Goal: Information Seeking & Learning: Learn about a topic

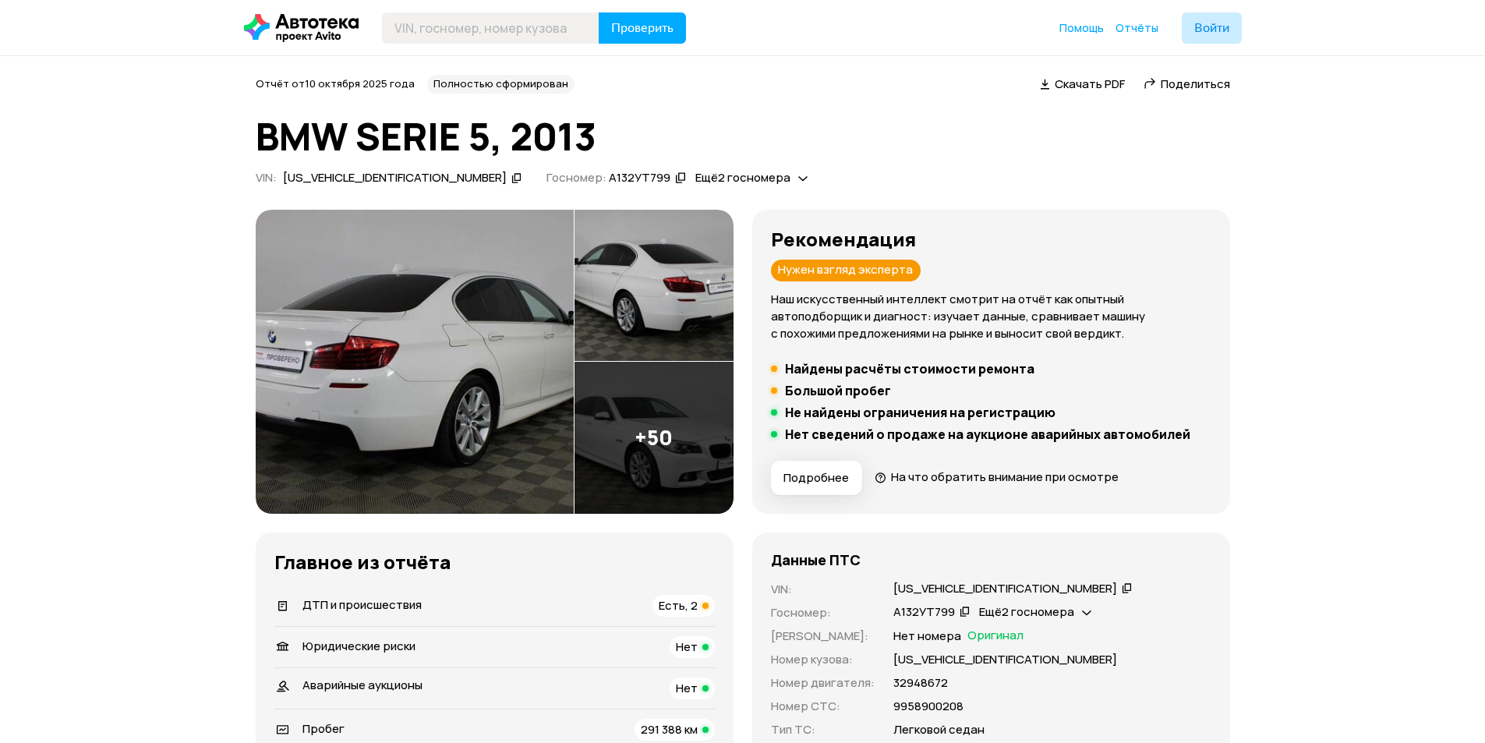
click at [642, 451] on img at bounding box center [654, 438] width 159 height 152
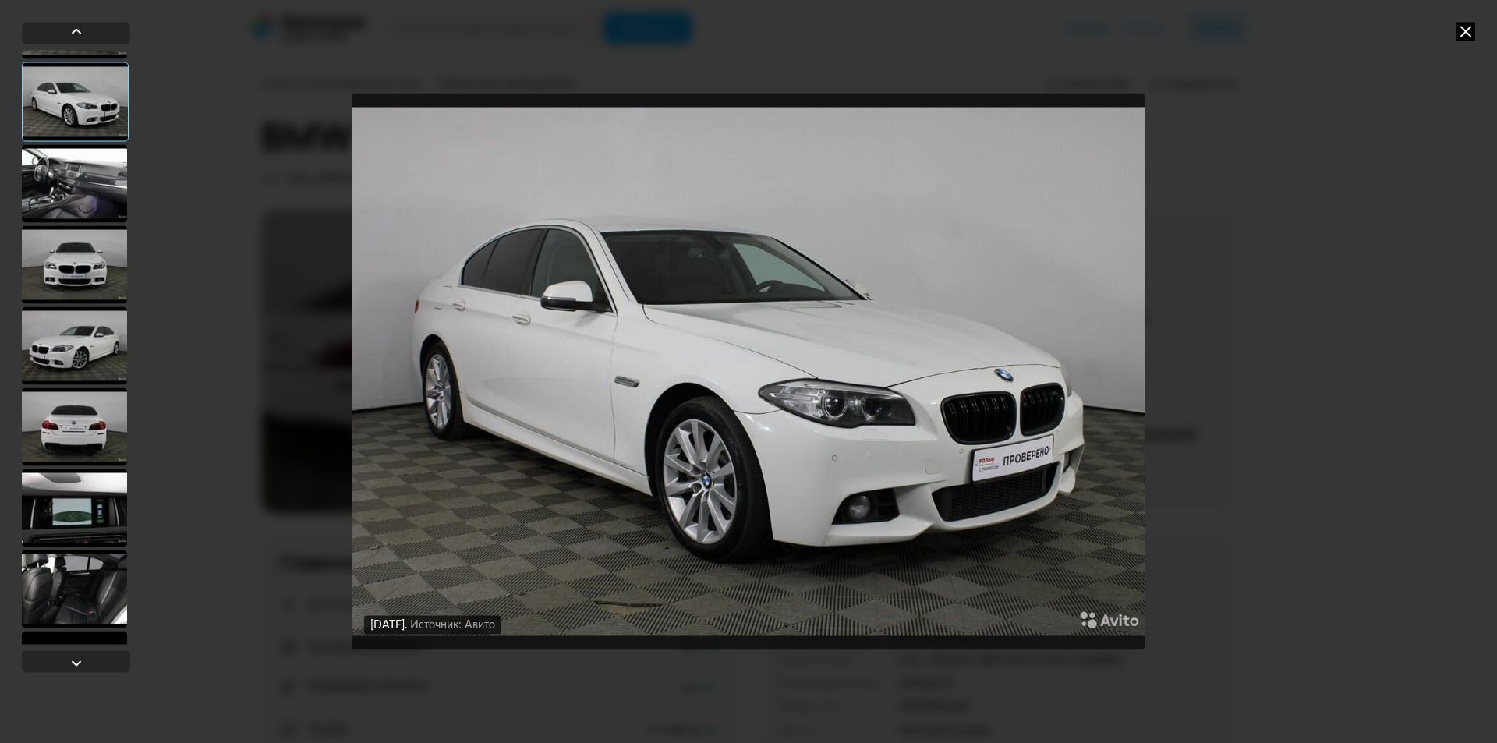
scroll to position [156, 0]
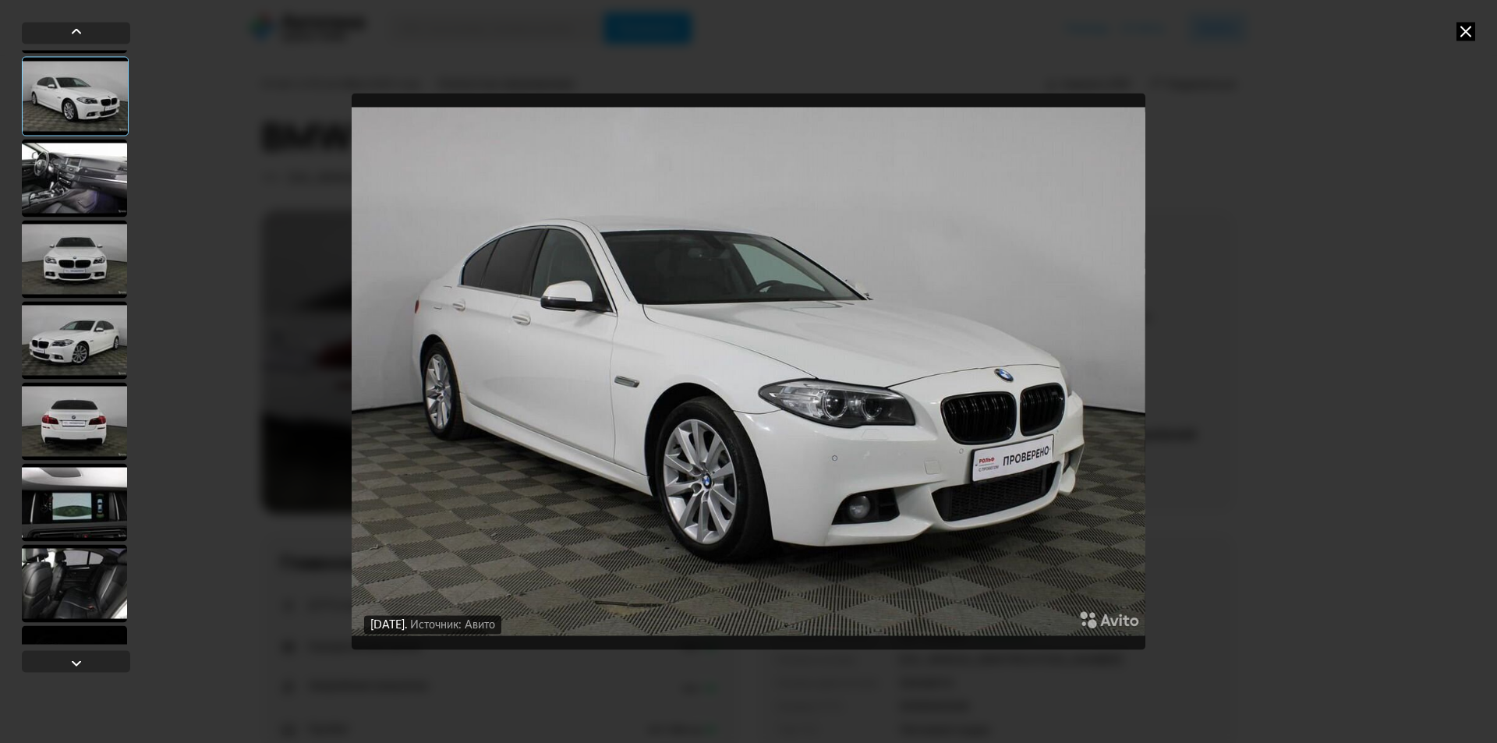
click at [84, 189] on div at bounding box center [74, 178] width 105 height 78
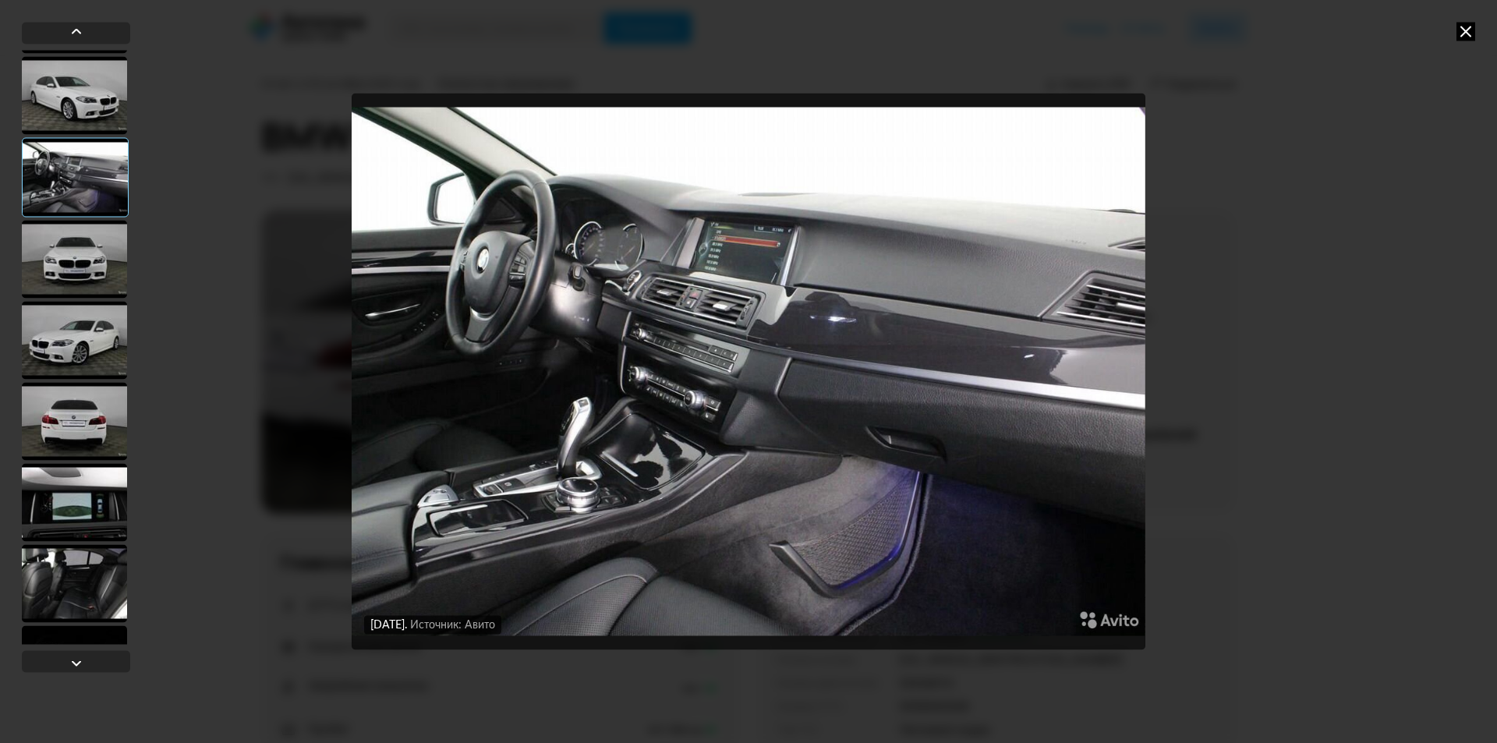
click at [752, 234] on img "Go to Slide 4" at bounding box center [749, 371] width 794 height 557
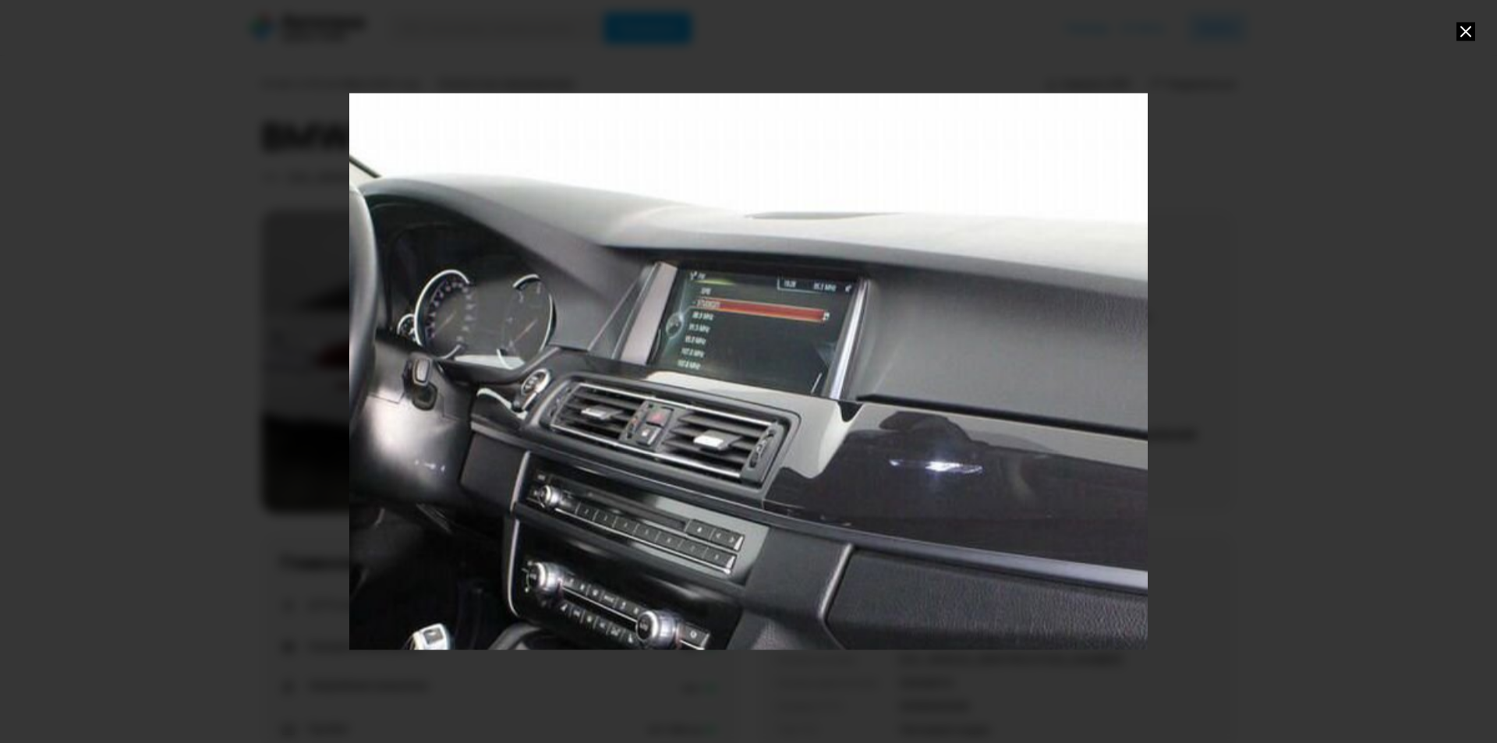
drag, startPoint x: 728, startPoint y: 180, endPoint x: 745, endPoint y: 380, distance: 201.1
click at [745, 380] on div "Go to Slide 4" at bounding box center [765, 572] width 1597 height 1115
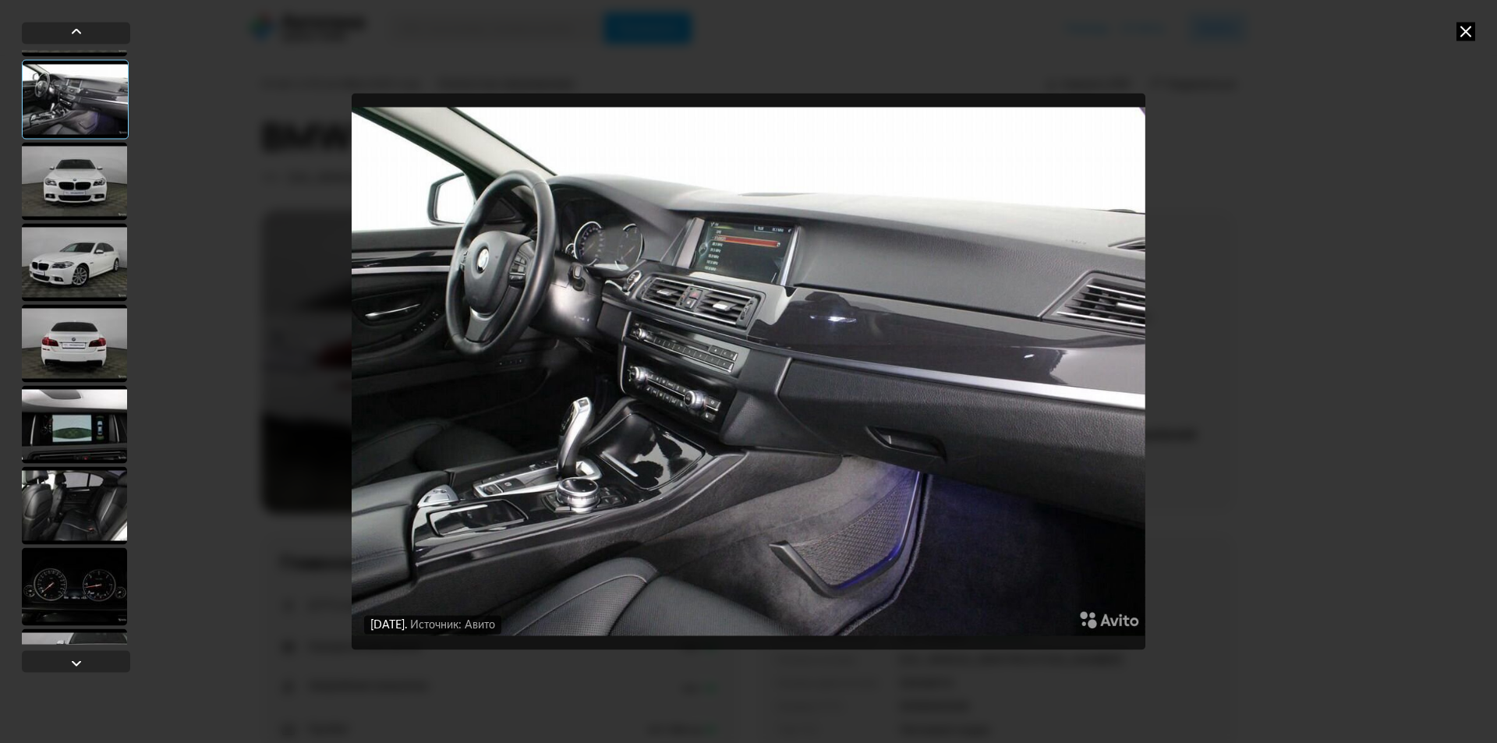
scroll to position [312, 0]
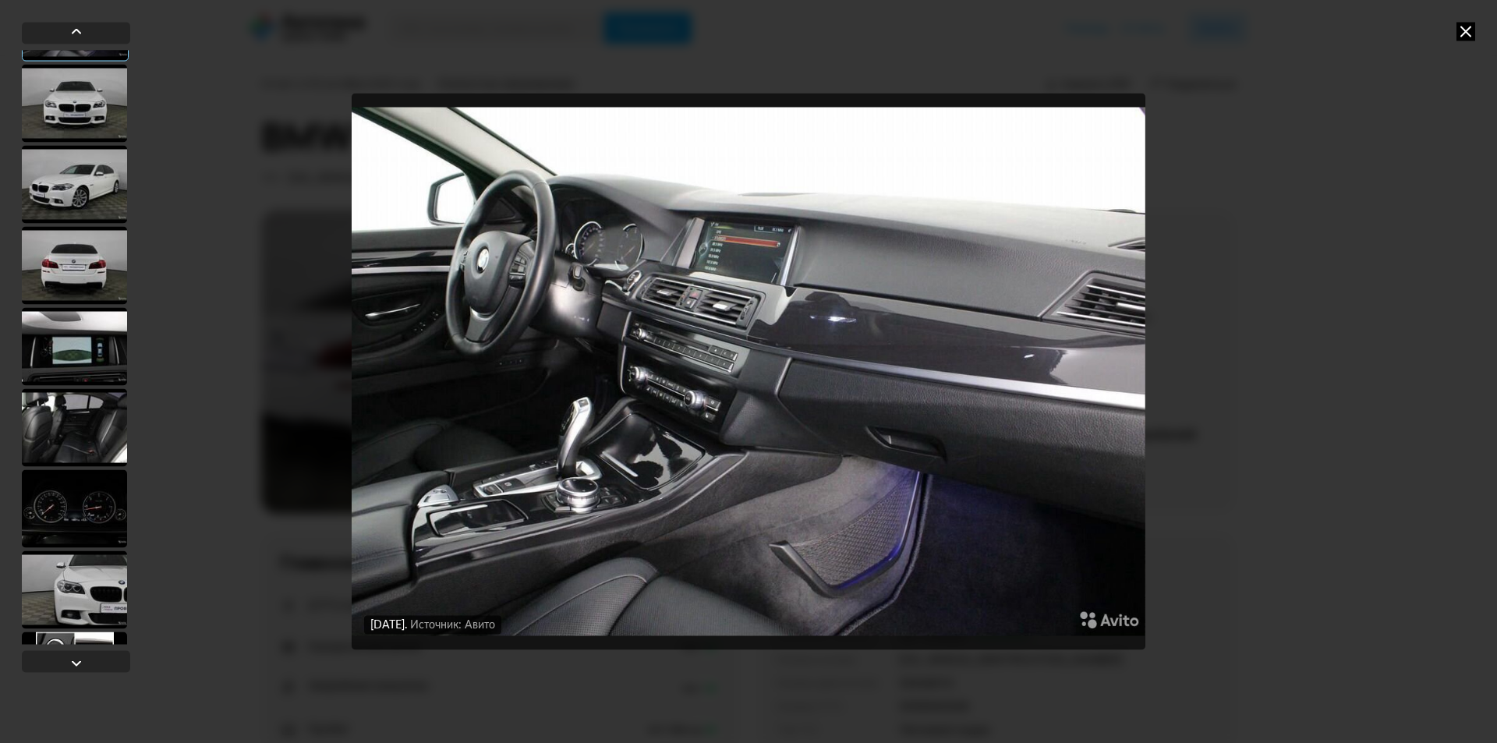
click at [88, 370] on div at bounding box center [74, 346] width 105 height 78
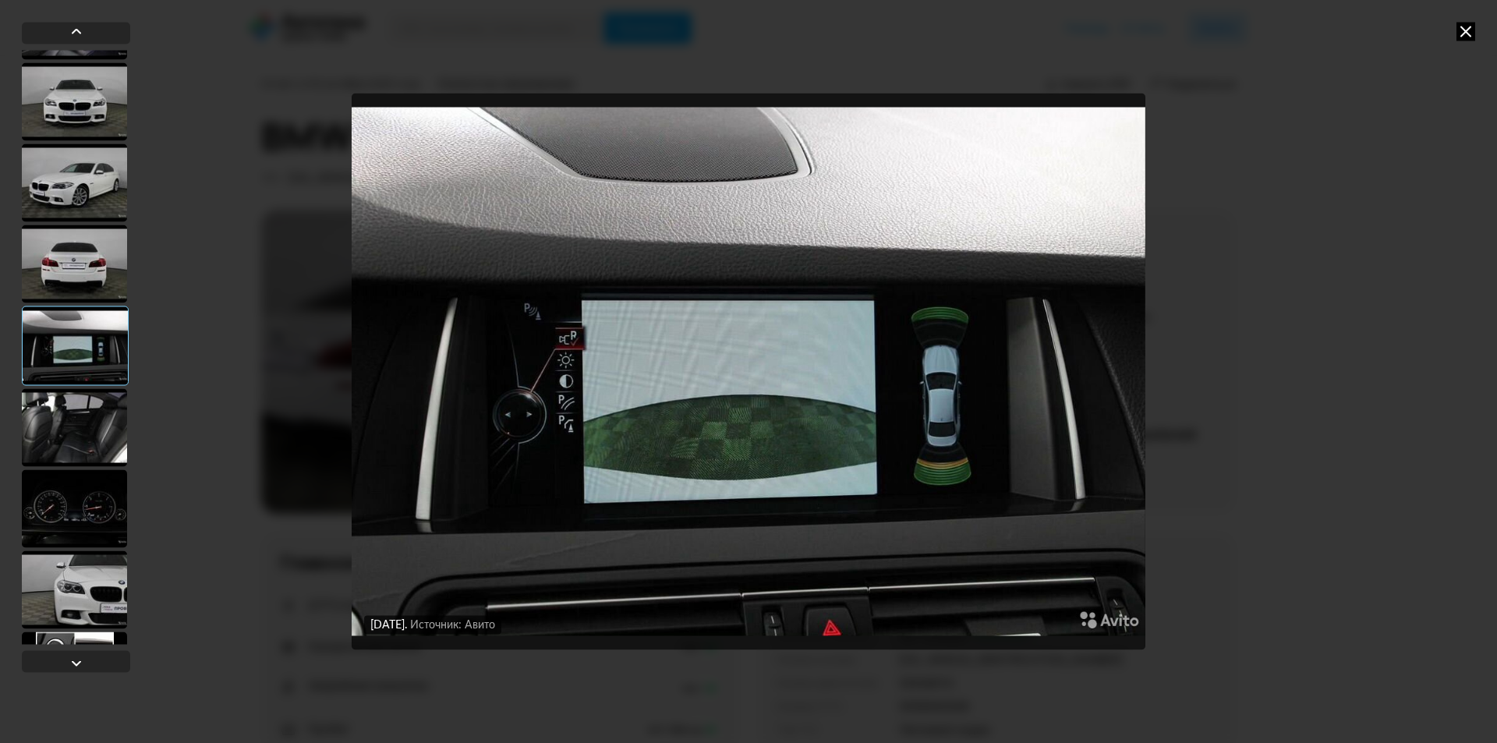
click at [95, 430] on div at bounding box center [74, 427] width 105 height 78
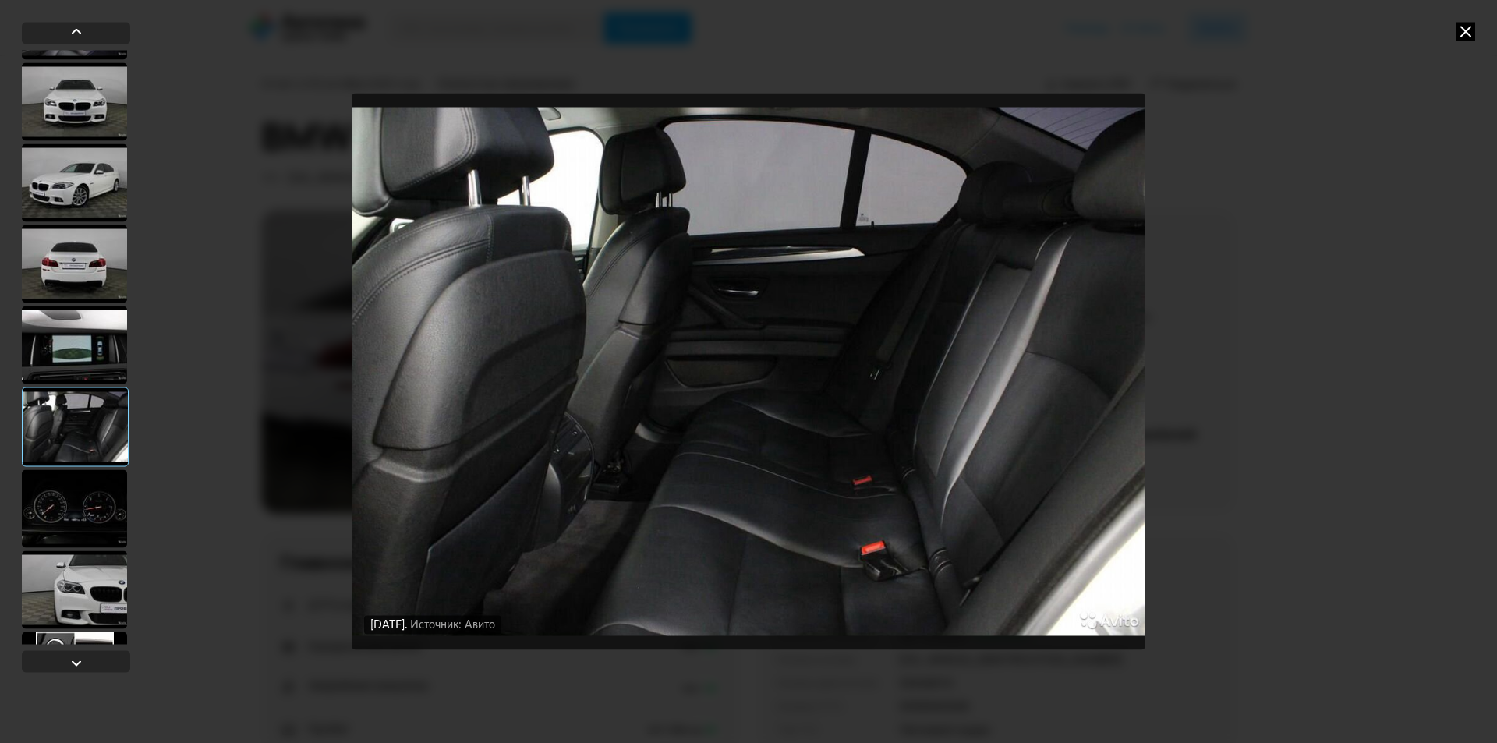
click at [87, 486] on div at bounding box center [74, 508] width 105 height 78
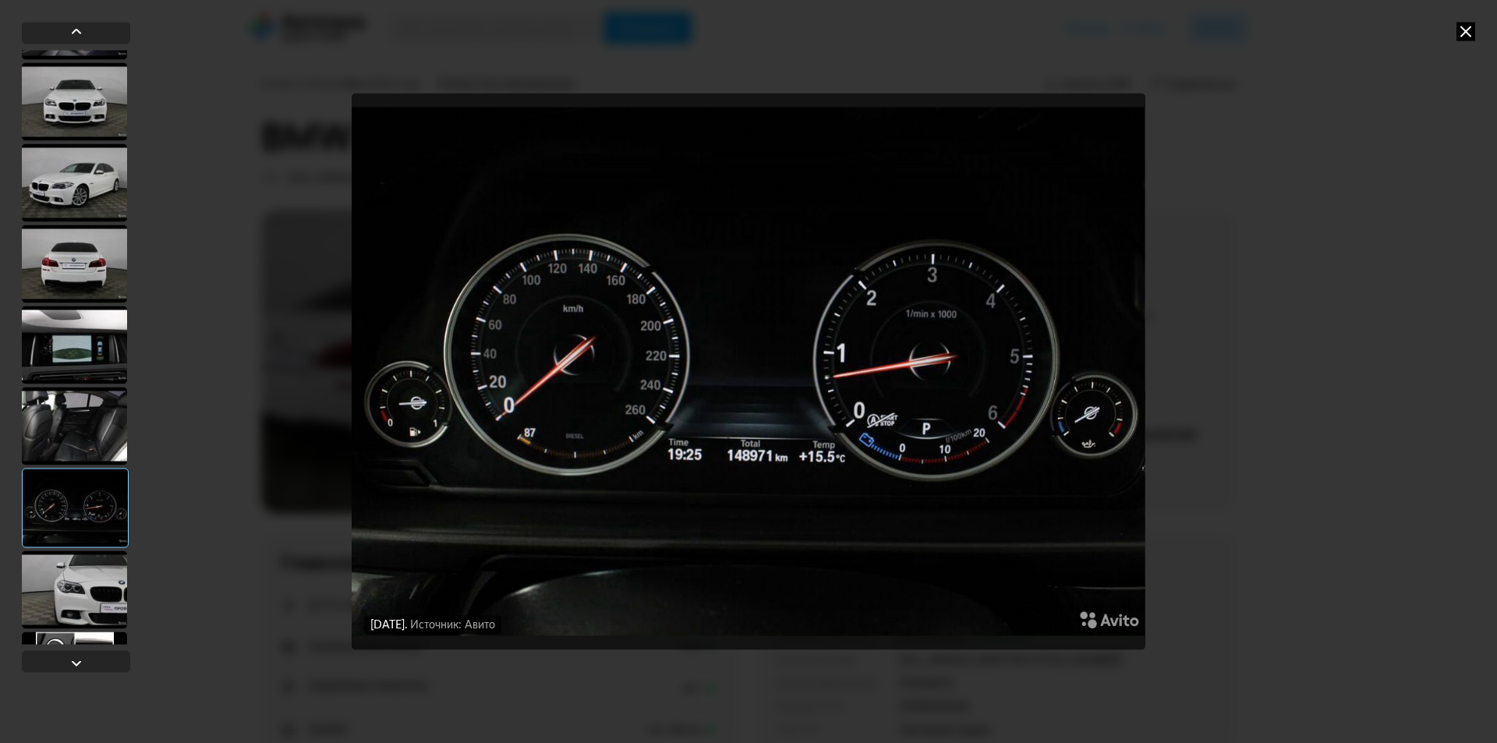
click at [101, 568] on div at bounding box center [74, 589] width 105 height 78
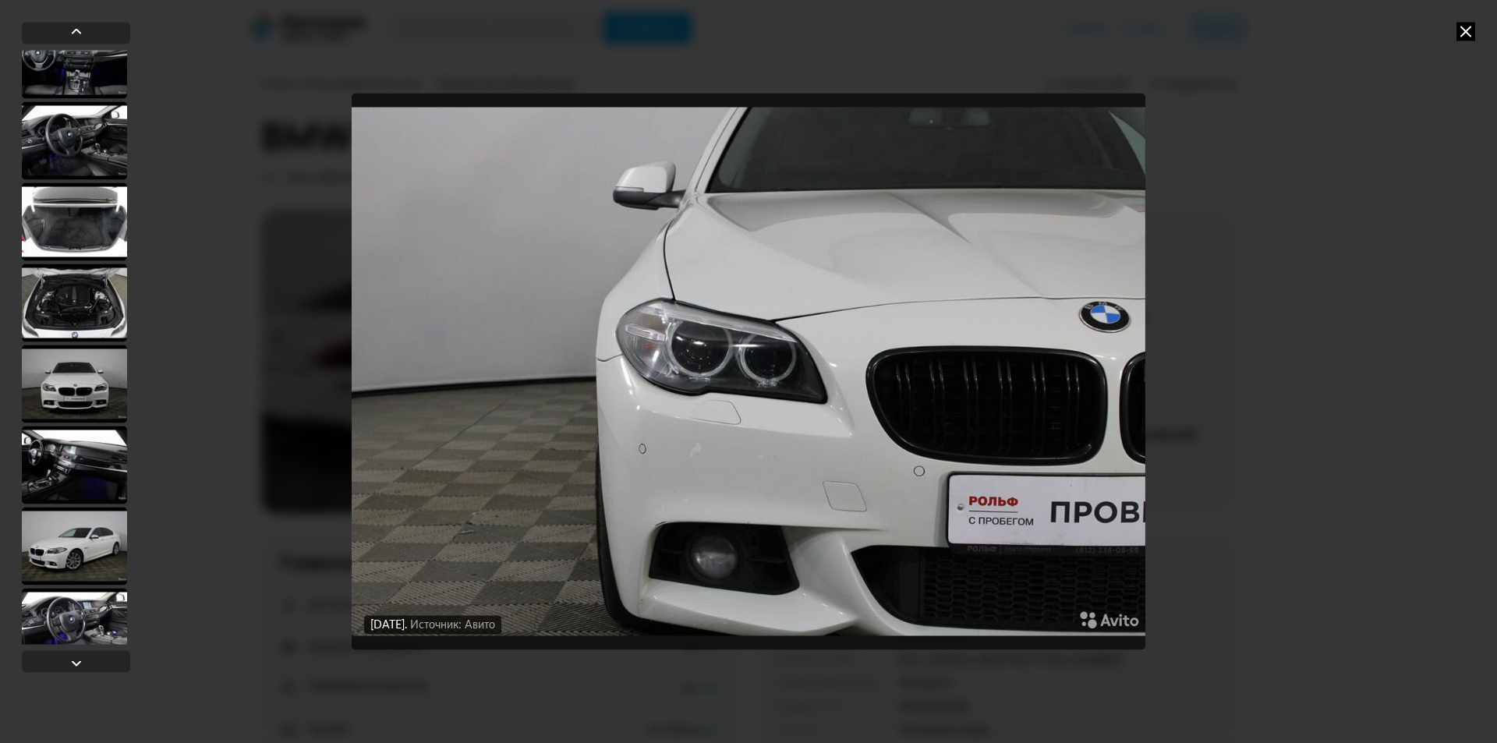
scroll to position [1013, 0]
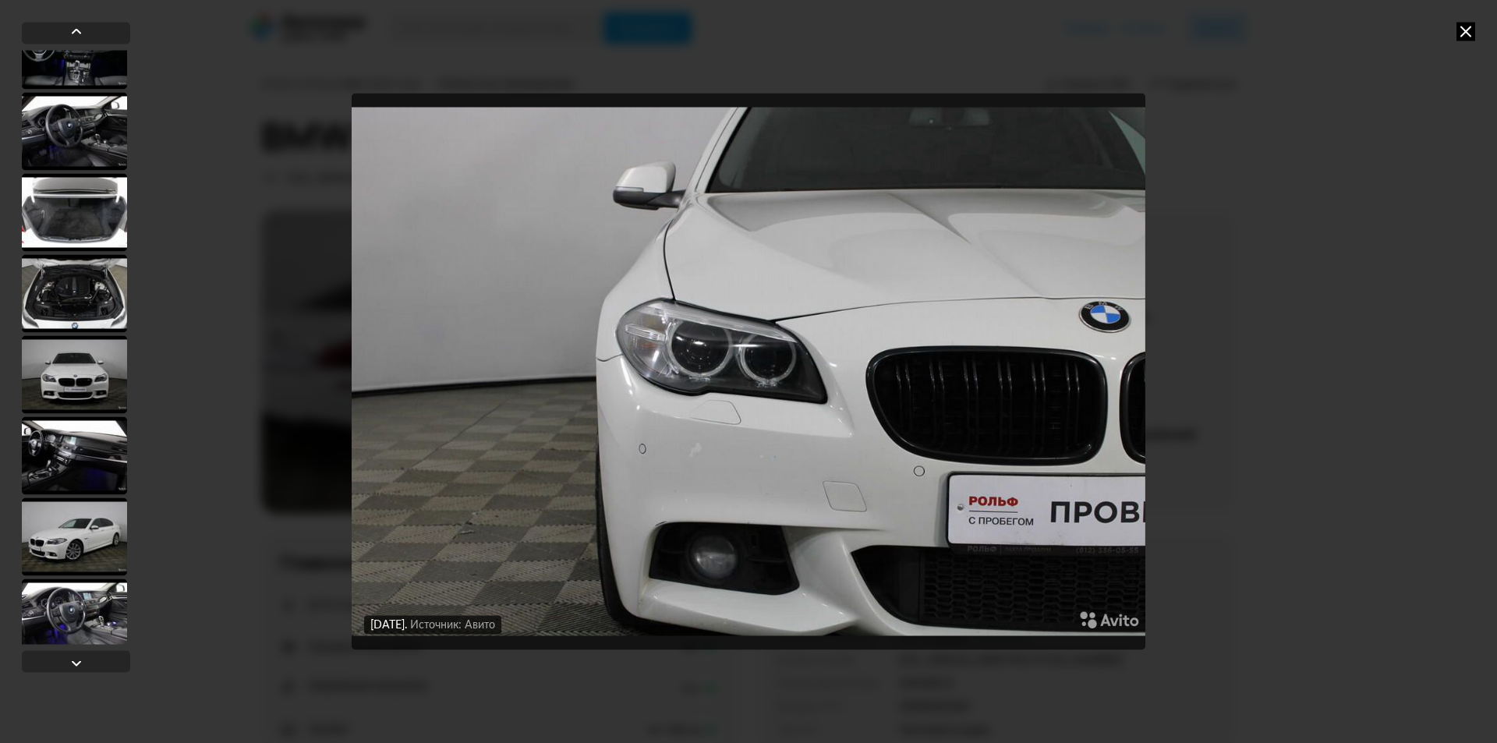
click at [60, 375] on div at bounding box center [74, 374] width 105 height 78
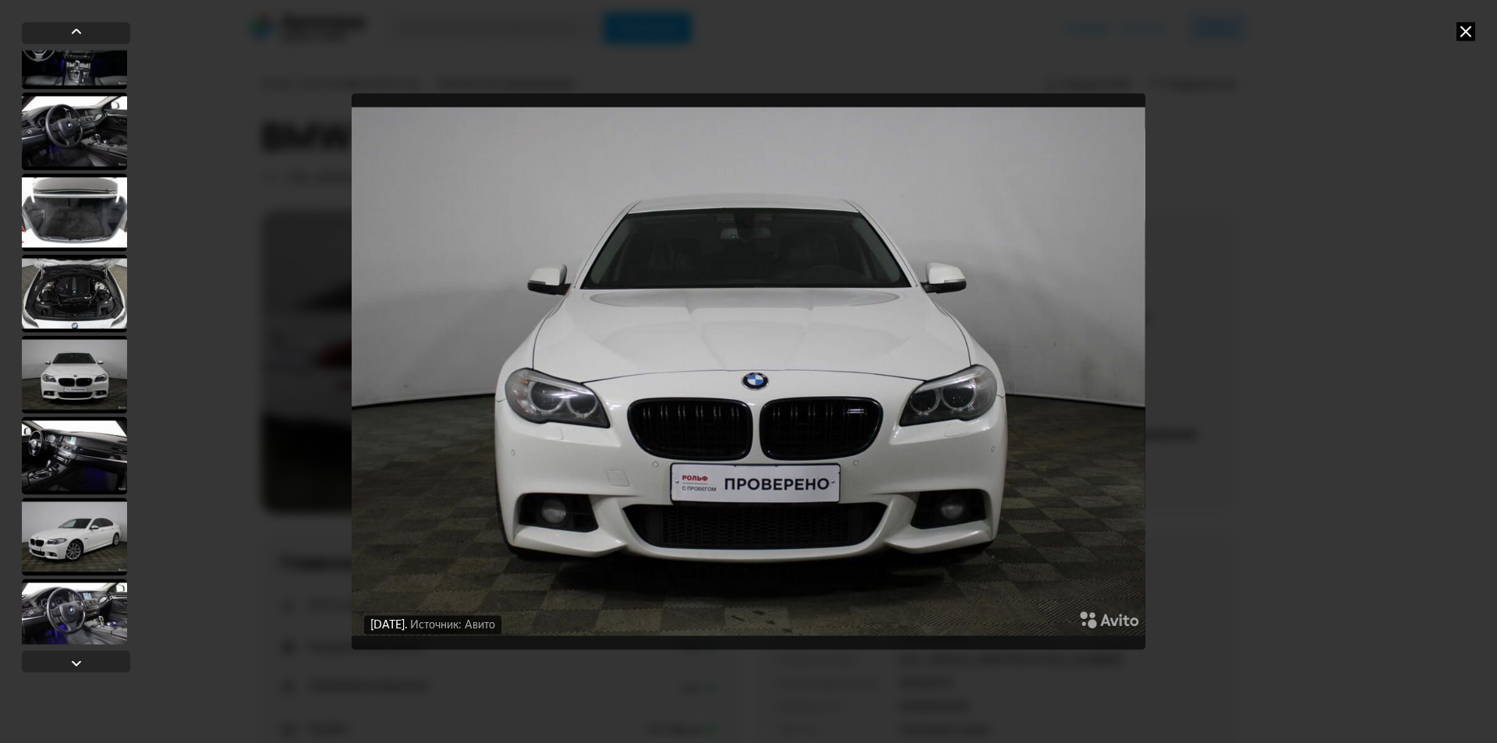
scroll to position [1012, 0]
click at [81, 463] on div at bounding box center [74, 457] width 105 height 78
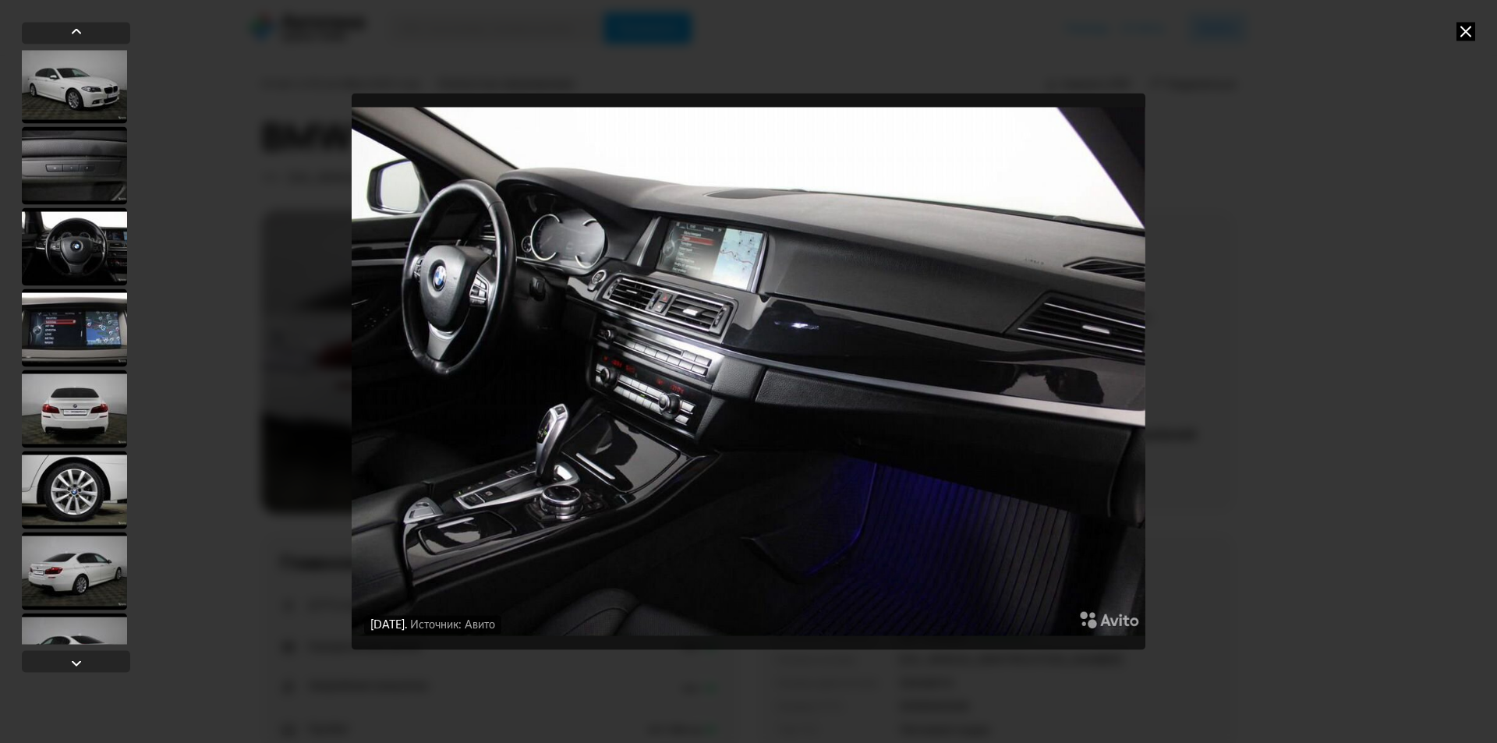
scroll to position [3705, 0]
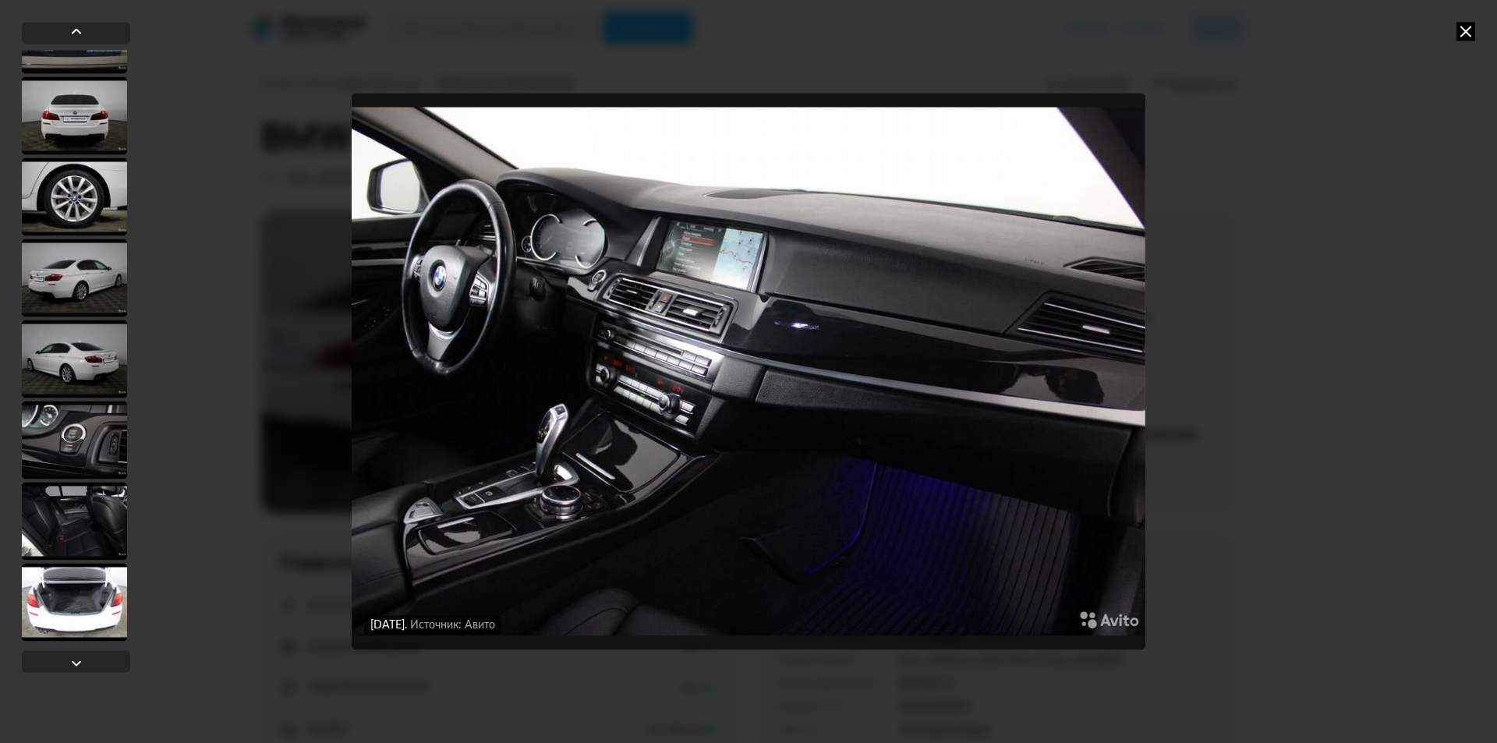
click at [85, 584] on div at bounding box center [74, 602] width 105 height 78
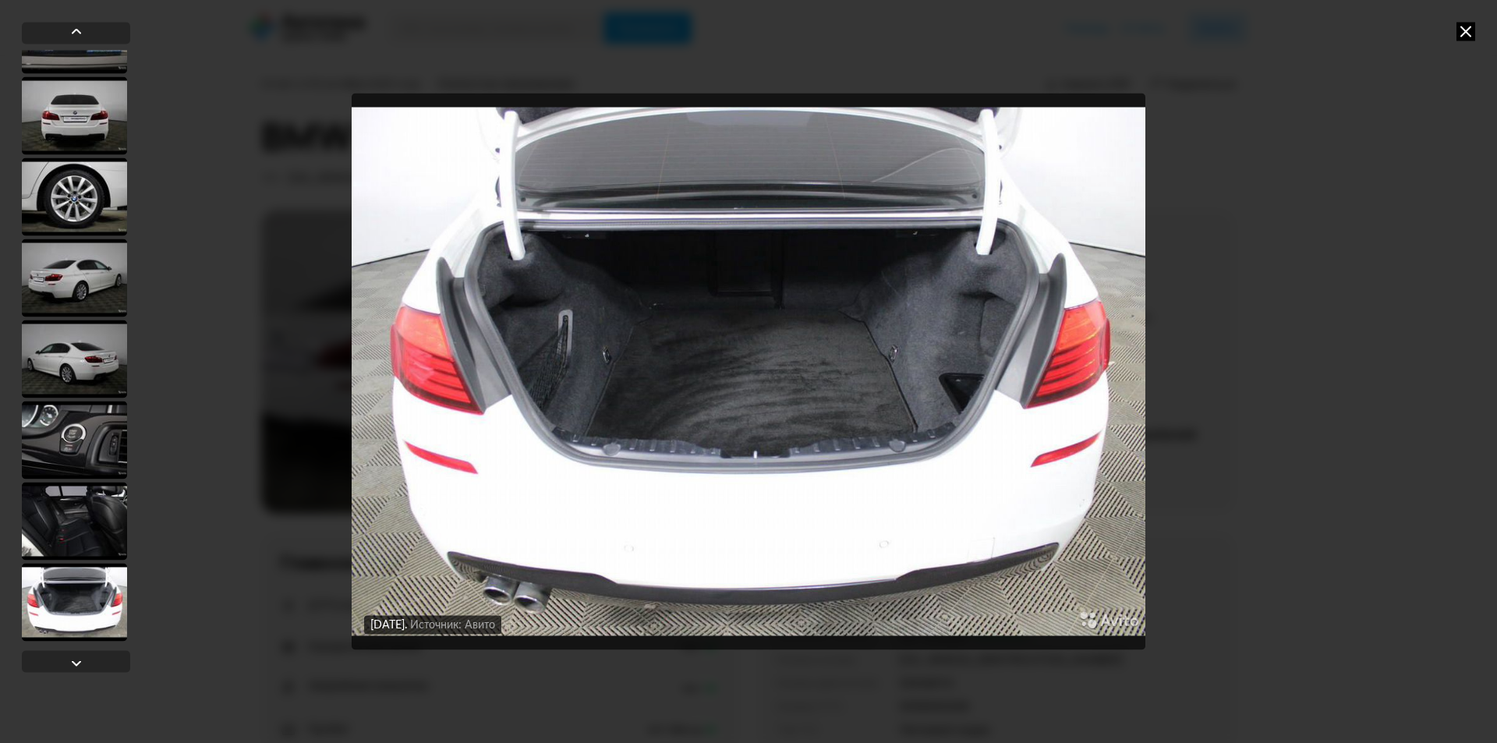
scroll to position [3703, 0]
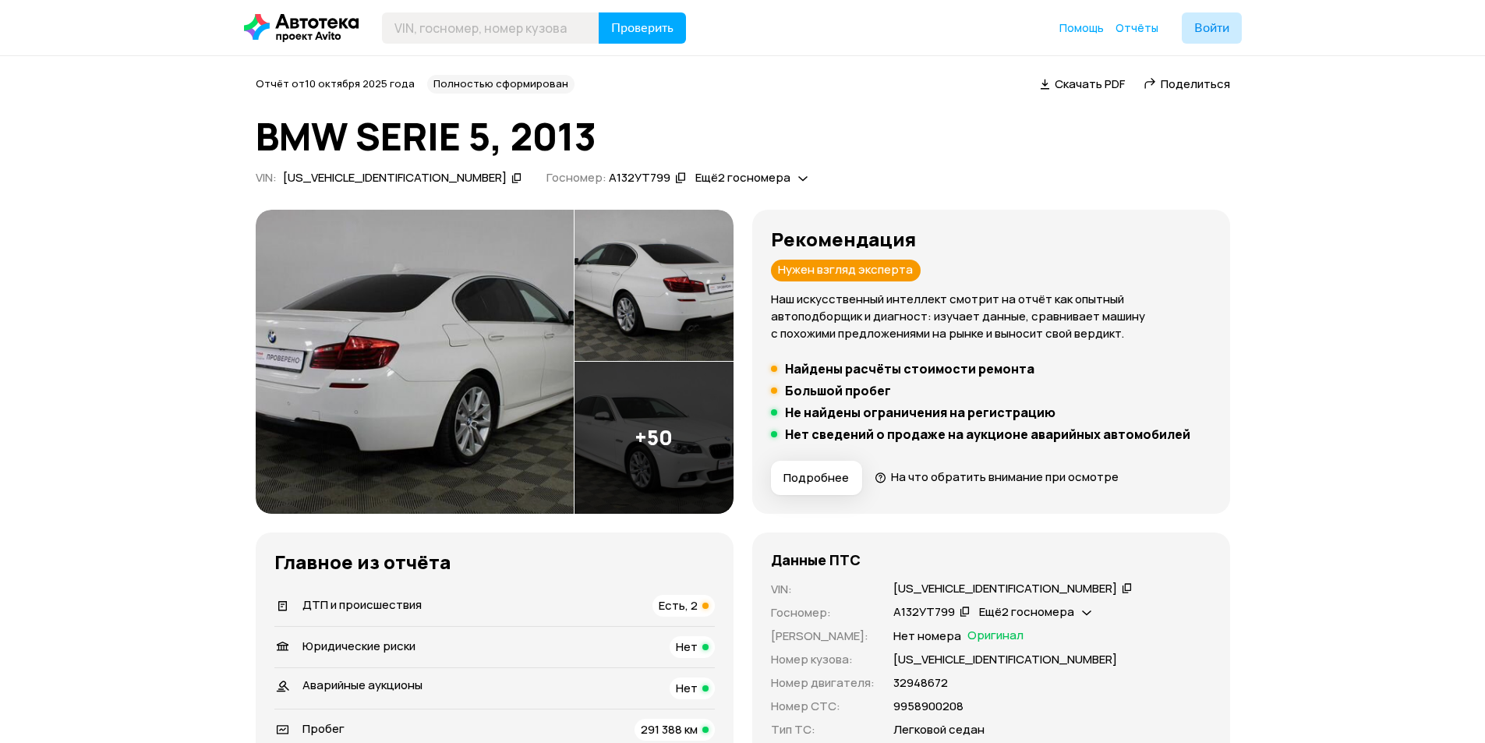
click at [667, 462] on img at bounding box center [654, 438] width 159 height 152
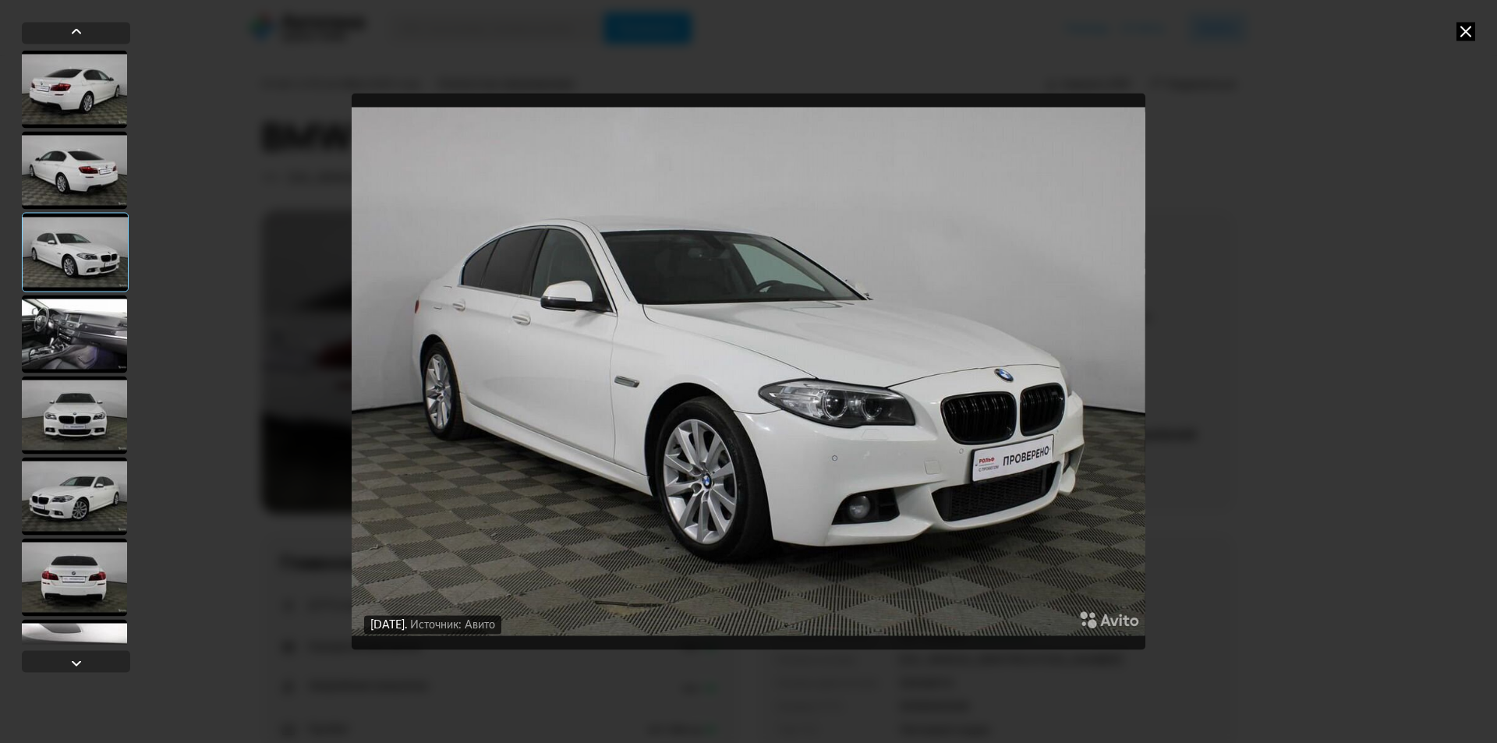
click at [55, 317] on div at bounding box center [74, 334] width 105 height 78
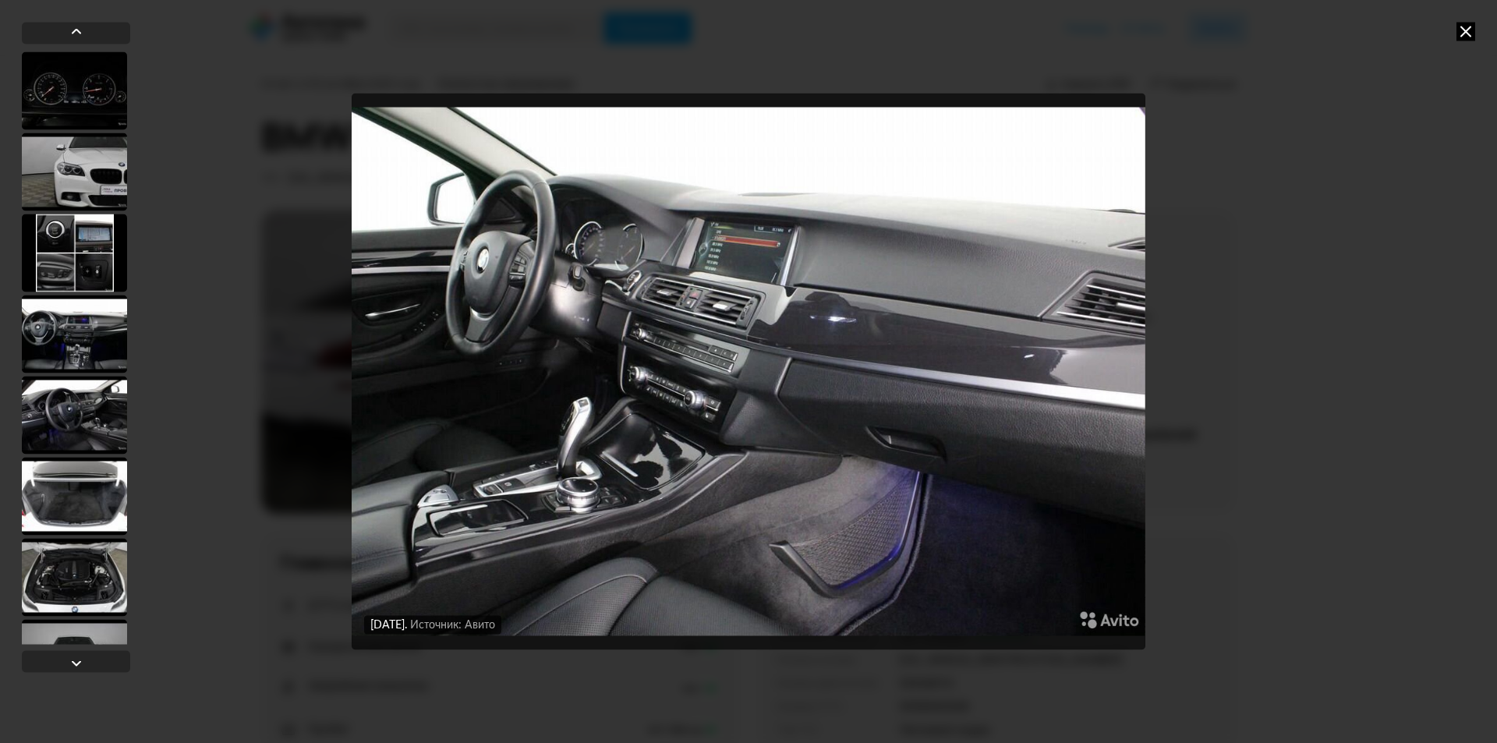
scroll to position [780, 0]
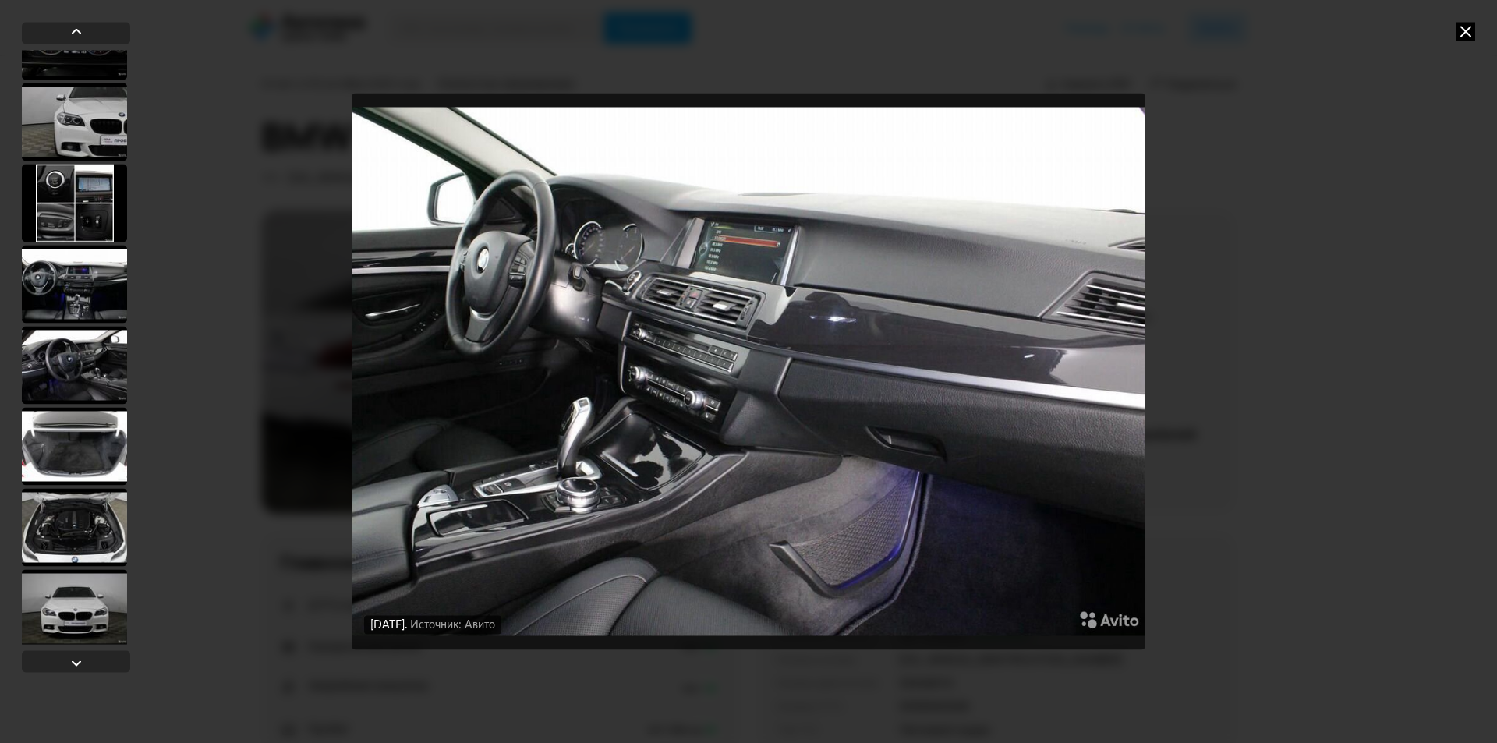
click at [103, 363] on div at bounding box center [74, 365] width 105 height 78
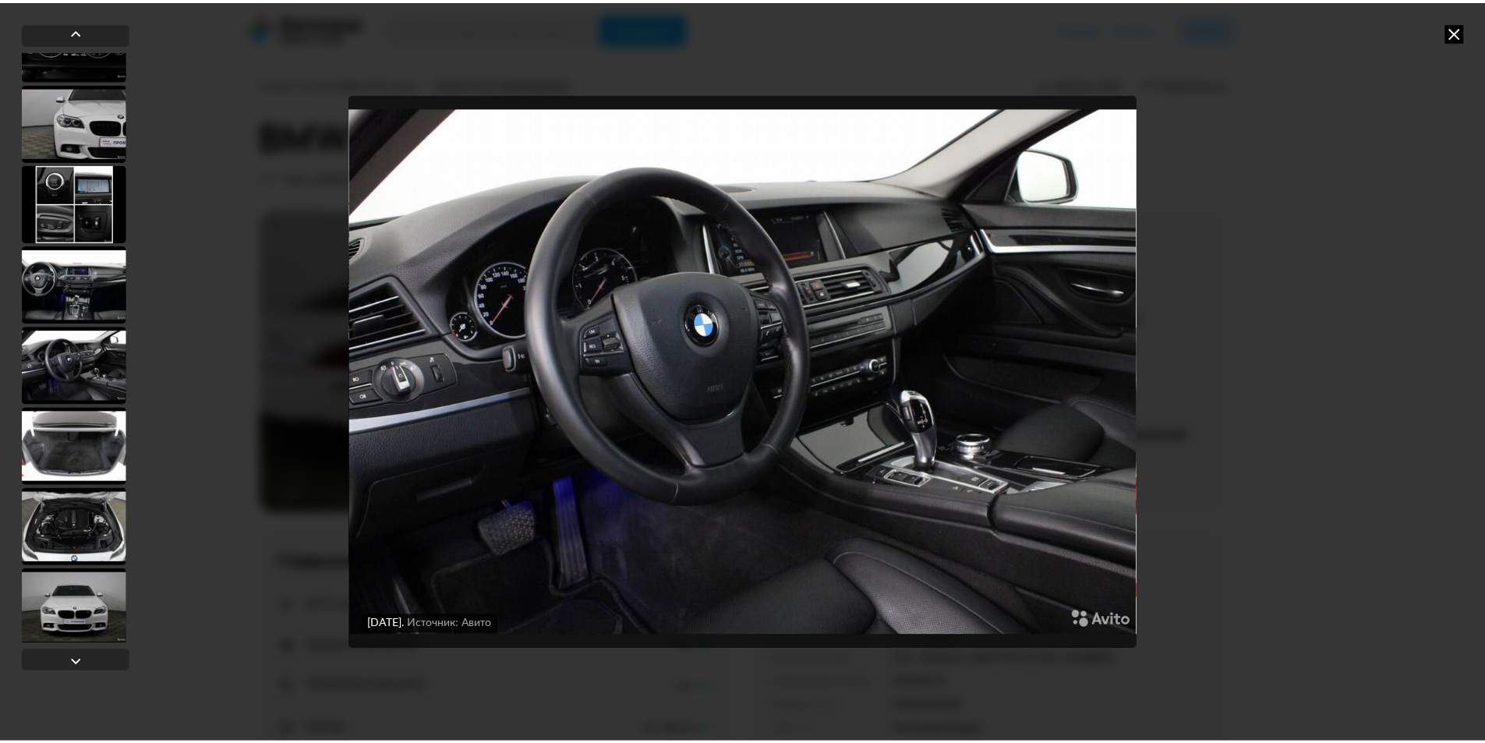
scroll to position [778, 0]
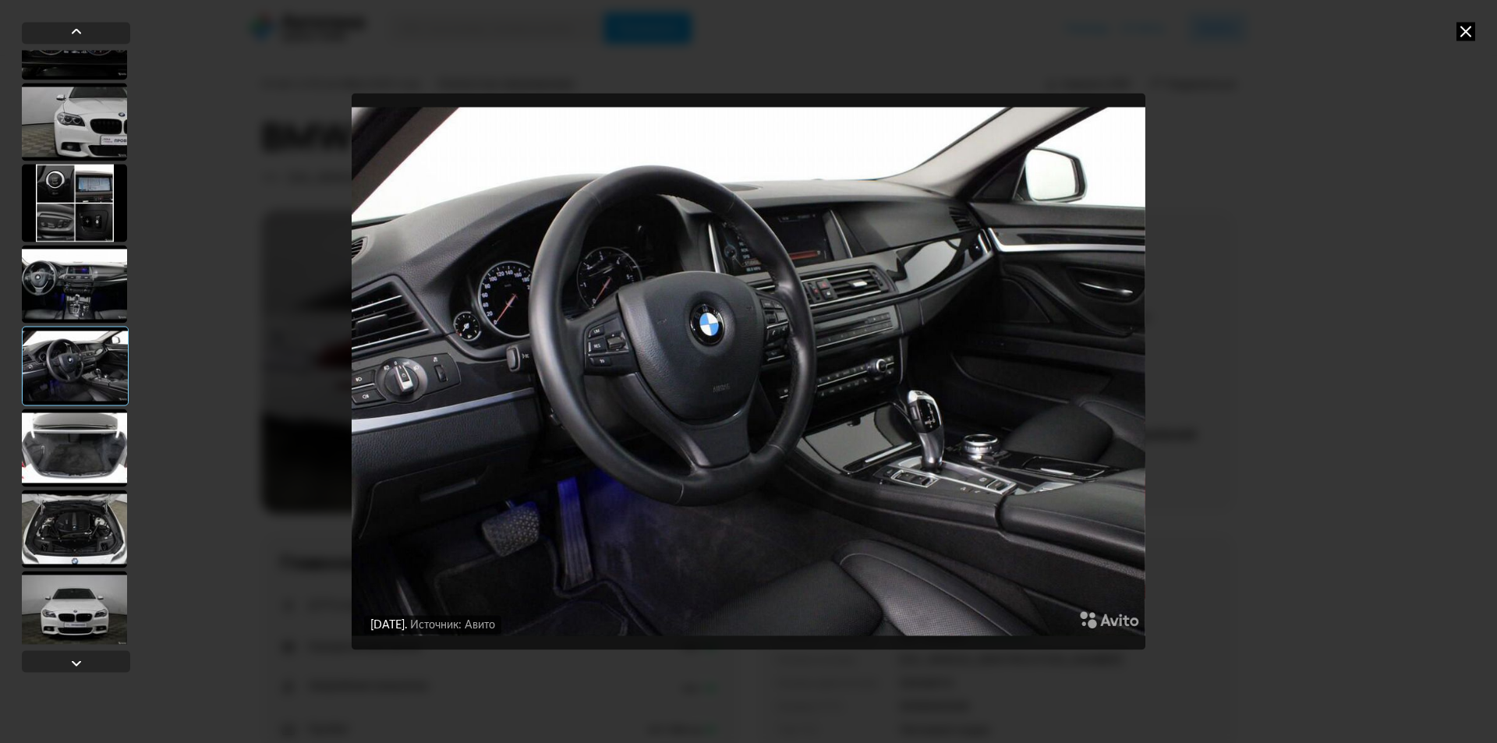
click at [1462, 34] on icon at bounding box center [1465, 31] width 19 height 19
